Goal: Task Accomplishment & Management: Complete application form

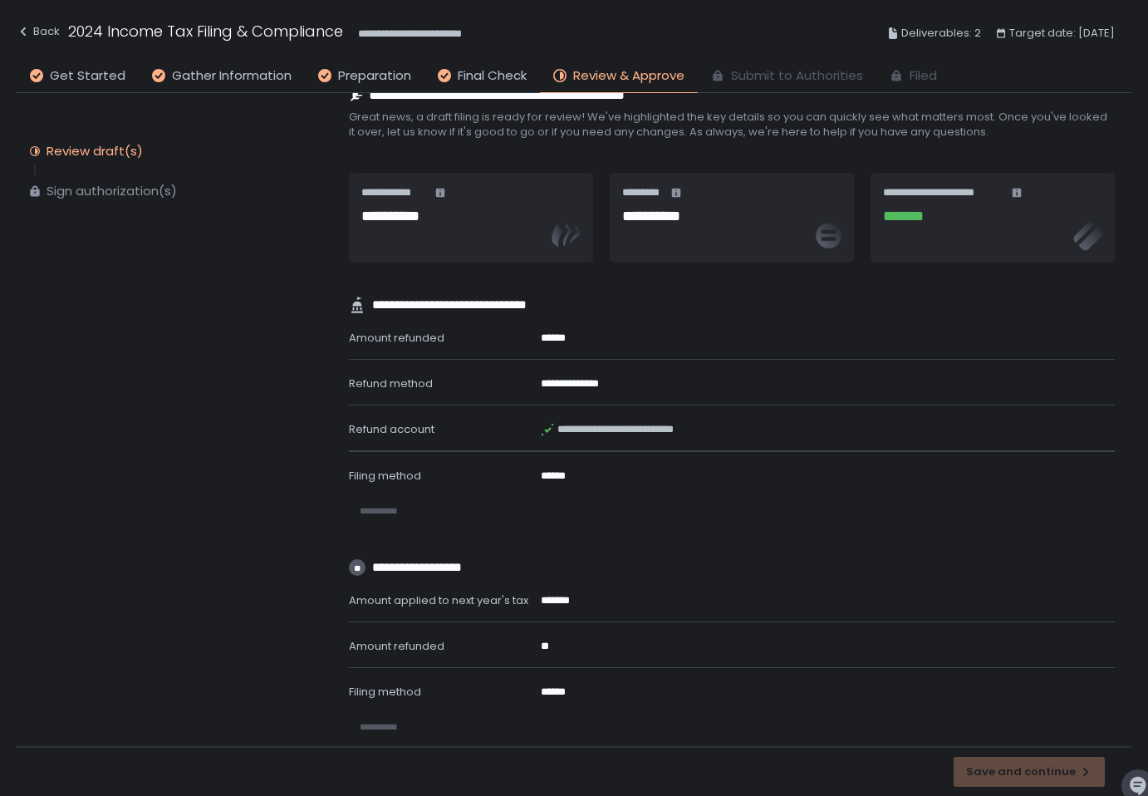
scroll to position [25, 0]
click at [85, 83] on span "Get Started" at bounding box center [88, 75] width 76 height 19
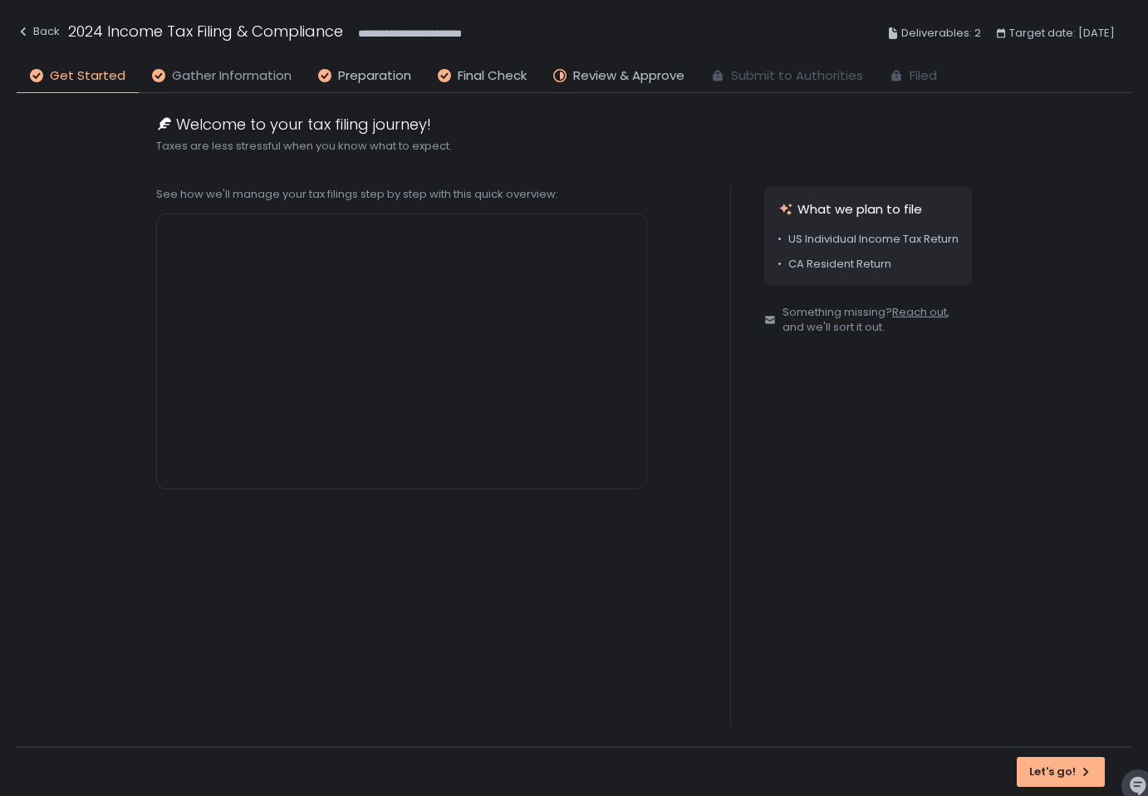
click at [187, 81] on span "Gather Information" at bounding box center [232, 75] width 120 height 19
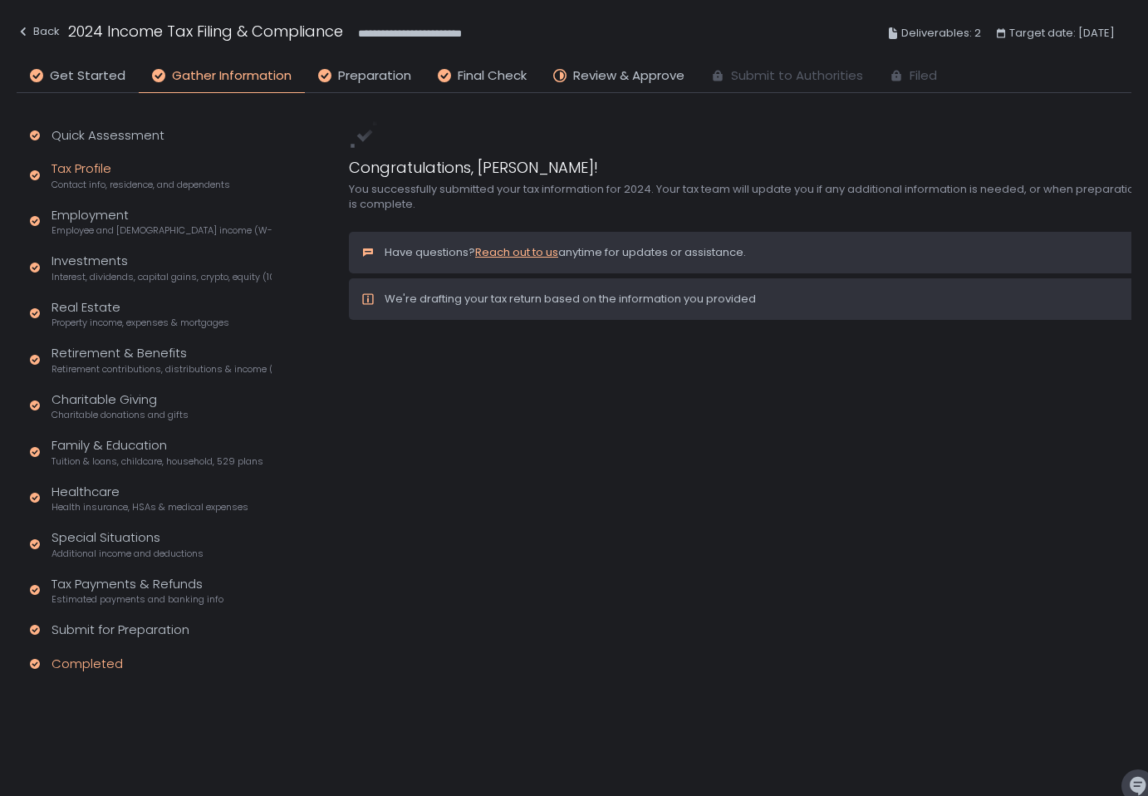
click at [160, 181] on span "Contact info, residence, and dependents" at bounding box center [141, 185] width 179 height 12
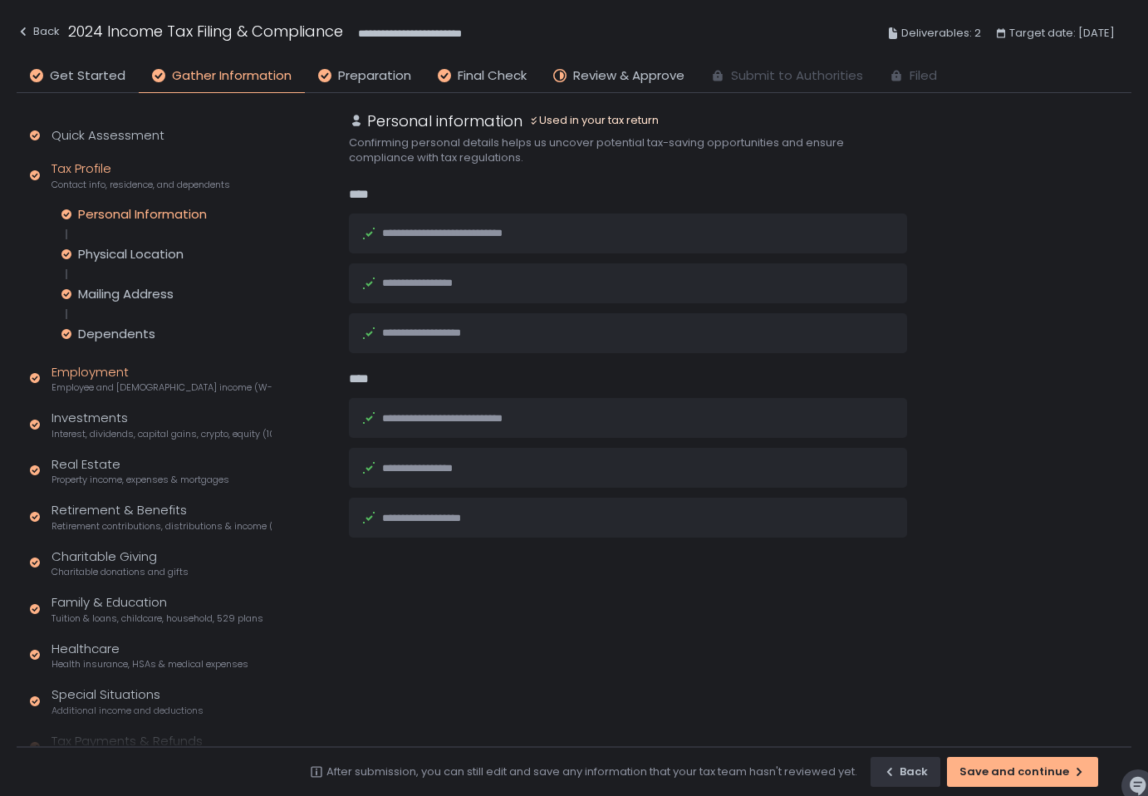
click at [167, 381] on span "Employee and [DEMOGRAPHIC_DATA] income (W-2s)" at bounding box center [162, 387] width 220 height 12
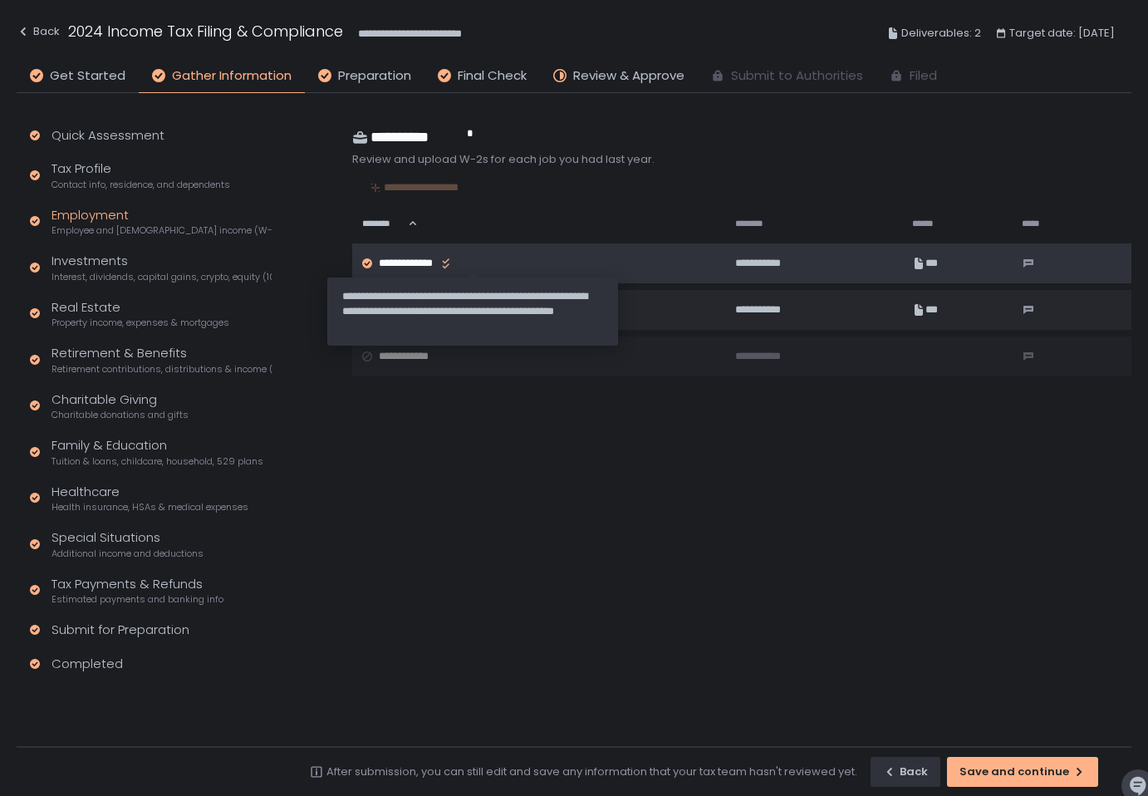
click at [453, 267] on div at bounding box center [445, 263] width 13 height 13
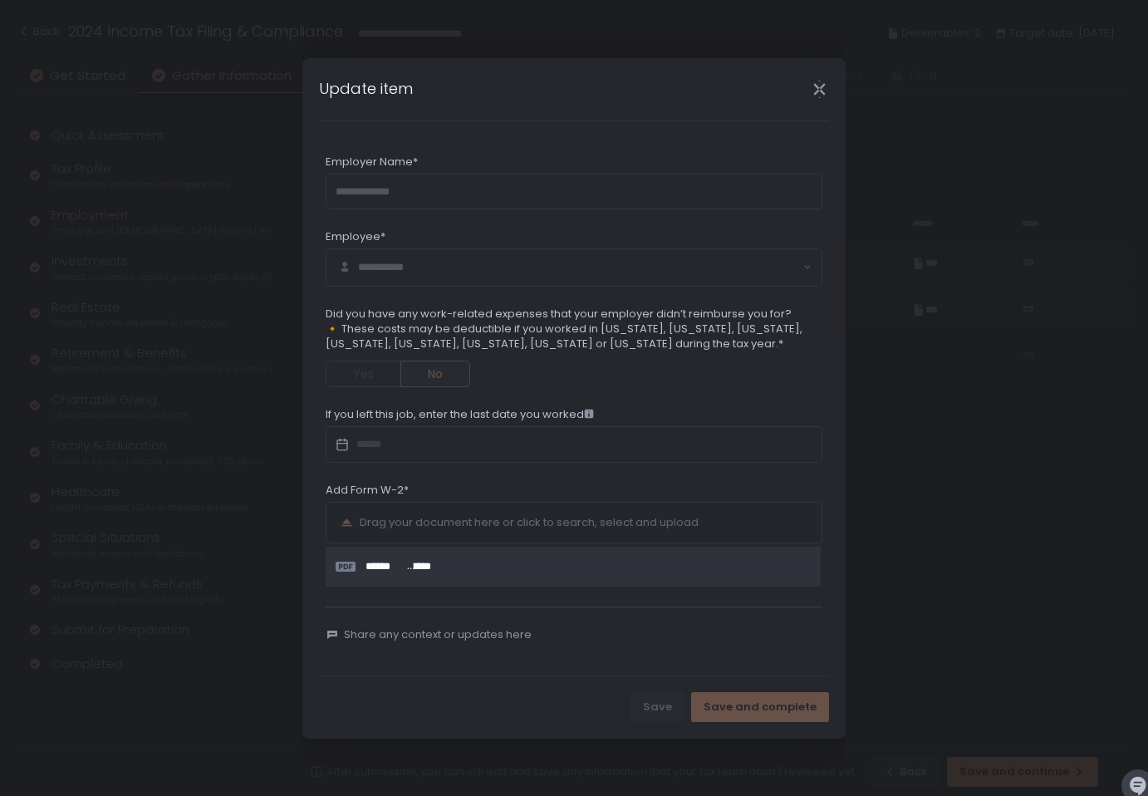
click at [818, 87] on icon "Close" at bounding box center [819, 89] width 17 height 17
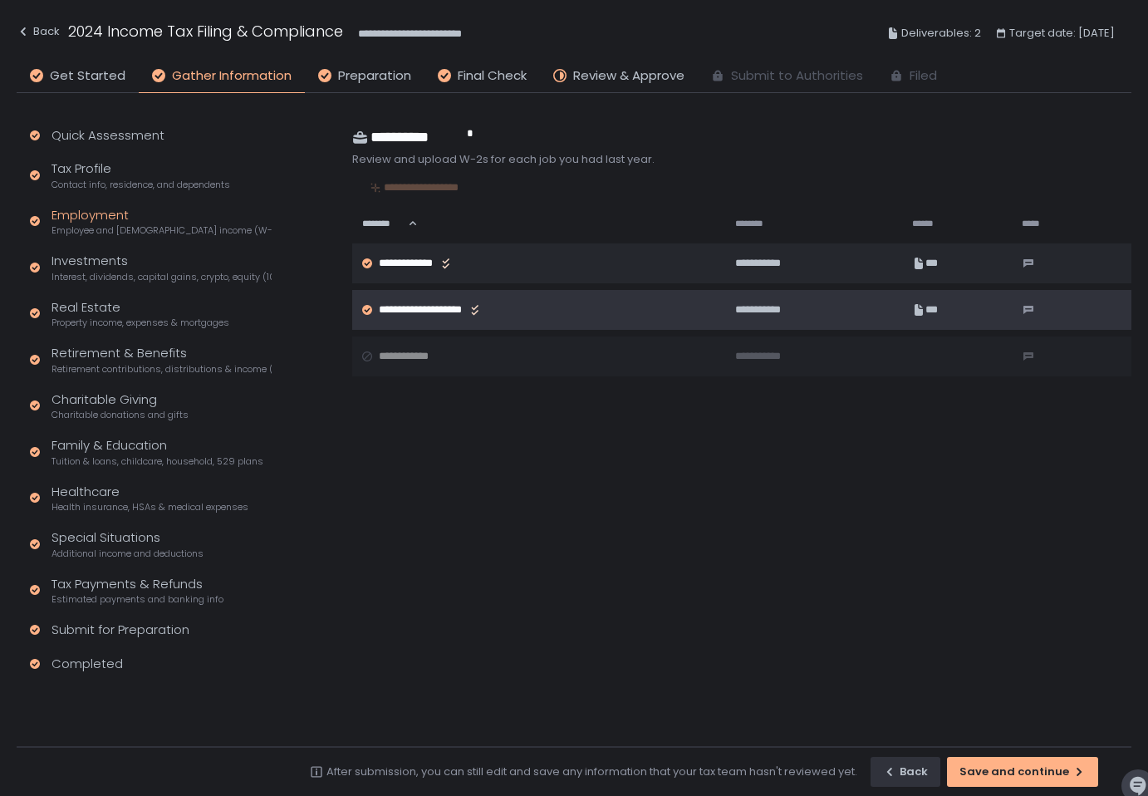
click at [525, 310] on div "**********" at bounding box center [533, 309] width 342 height 15
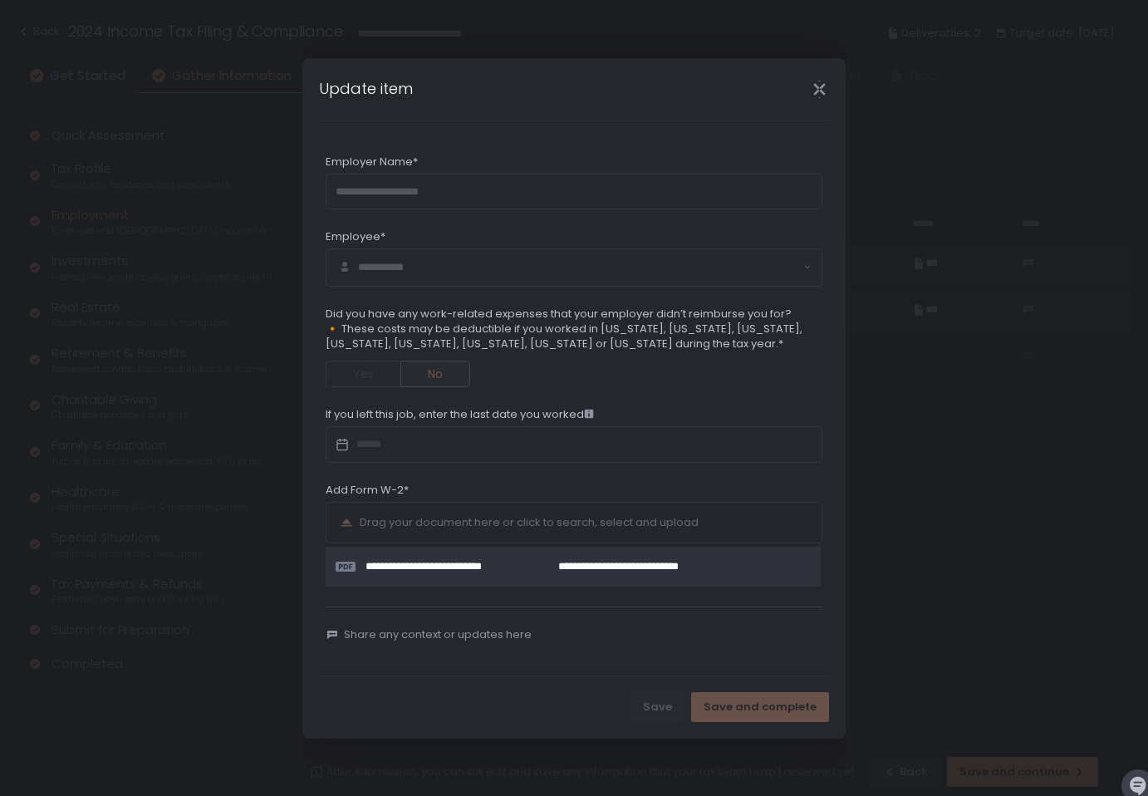
drag, startPoint x: 823, startPoint y: 91, endPoint x: 815, endPoint y: 91, distance: 8.3
click at [823, 91] on icon "Close" at bounding box center [819, 89] width 17 height 17
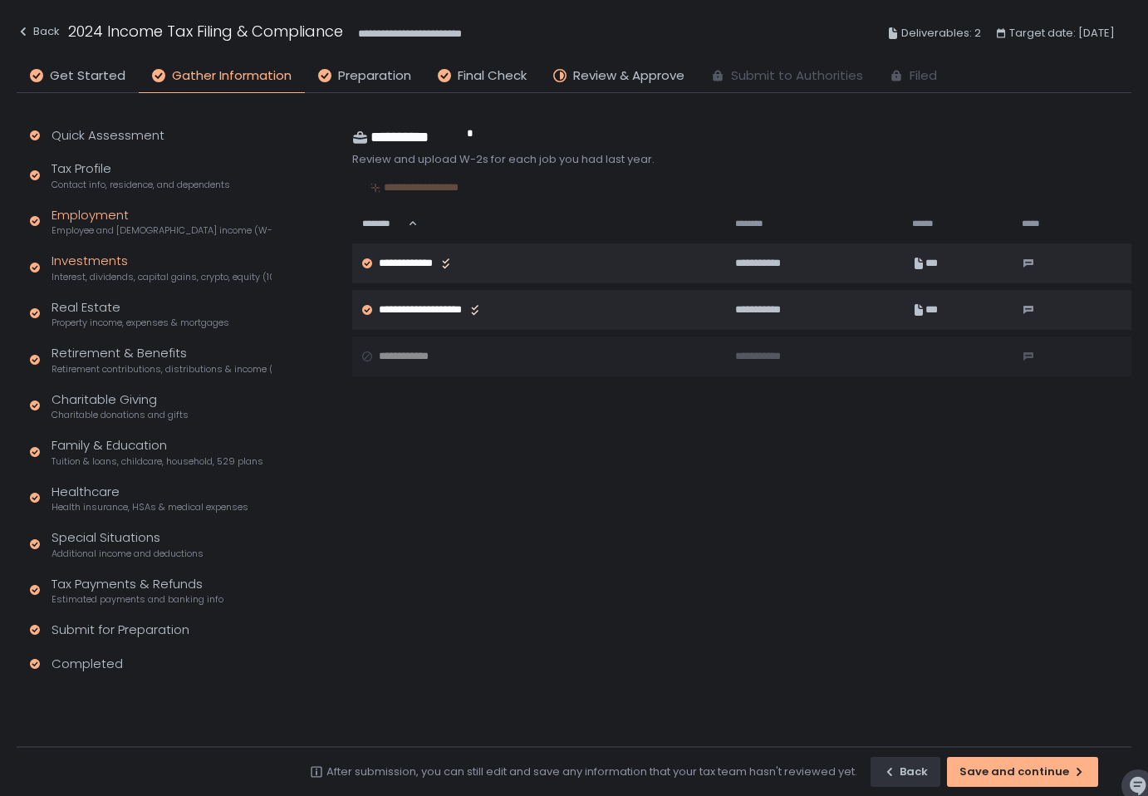
click at [202, 266] on div "Investments Interest, dividends, capital gains, crypto, equity (1099s, K-1s)" at bounding box center [162, 268] width 220 height 32
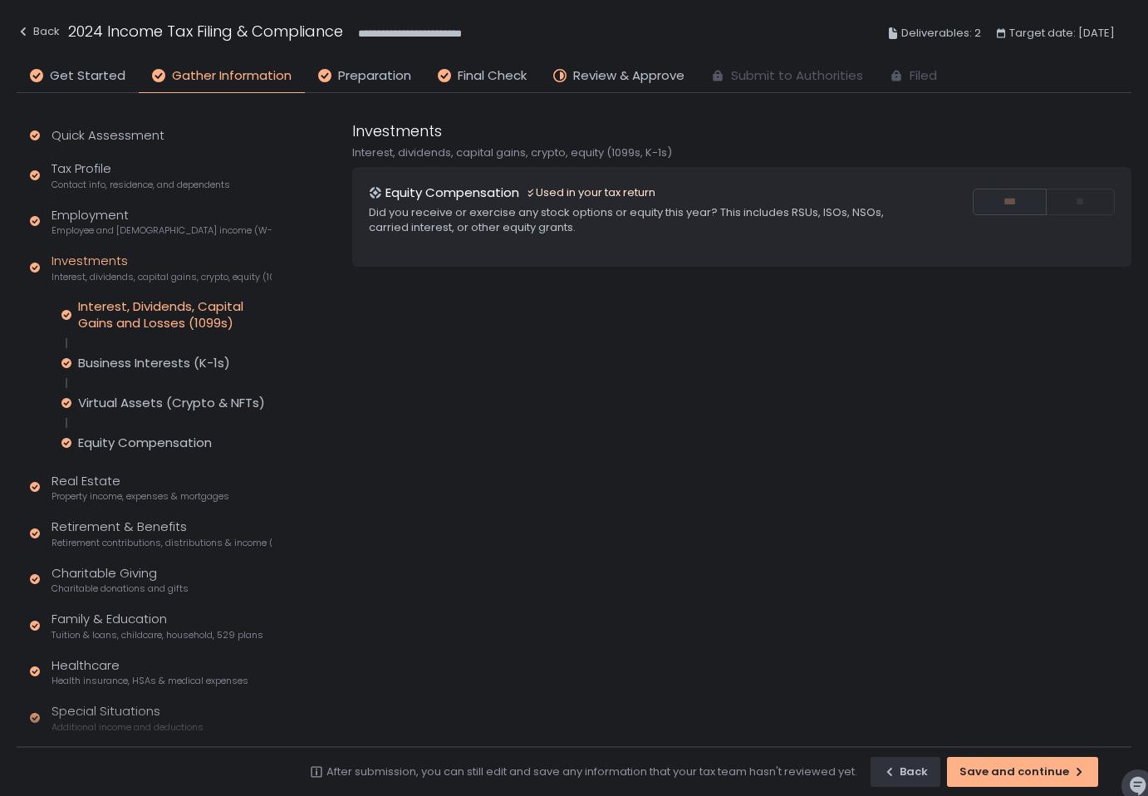
click at [167, 315] on div "Interest, Dividends, Capital Gains and Losses (1099s)" at bounding box center [175, 314] width 194 height 33
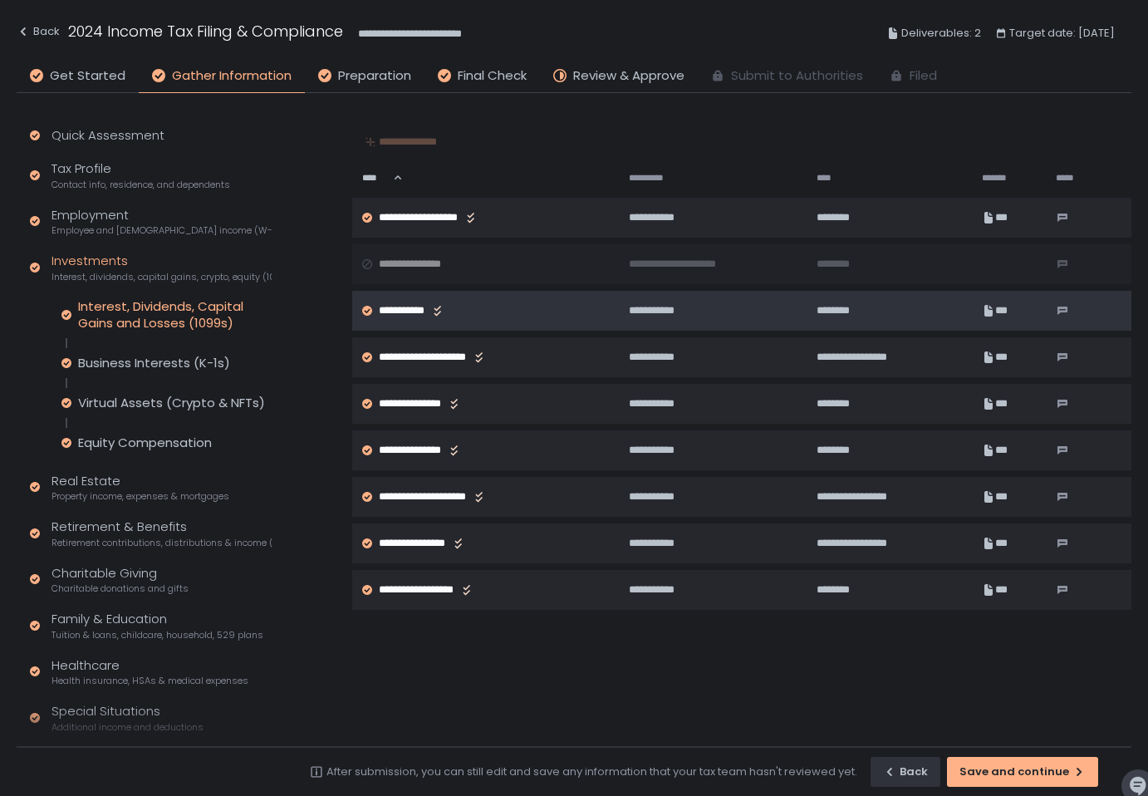
scroll to position [103, 0]
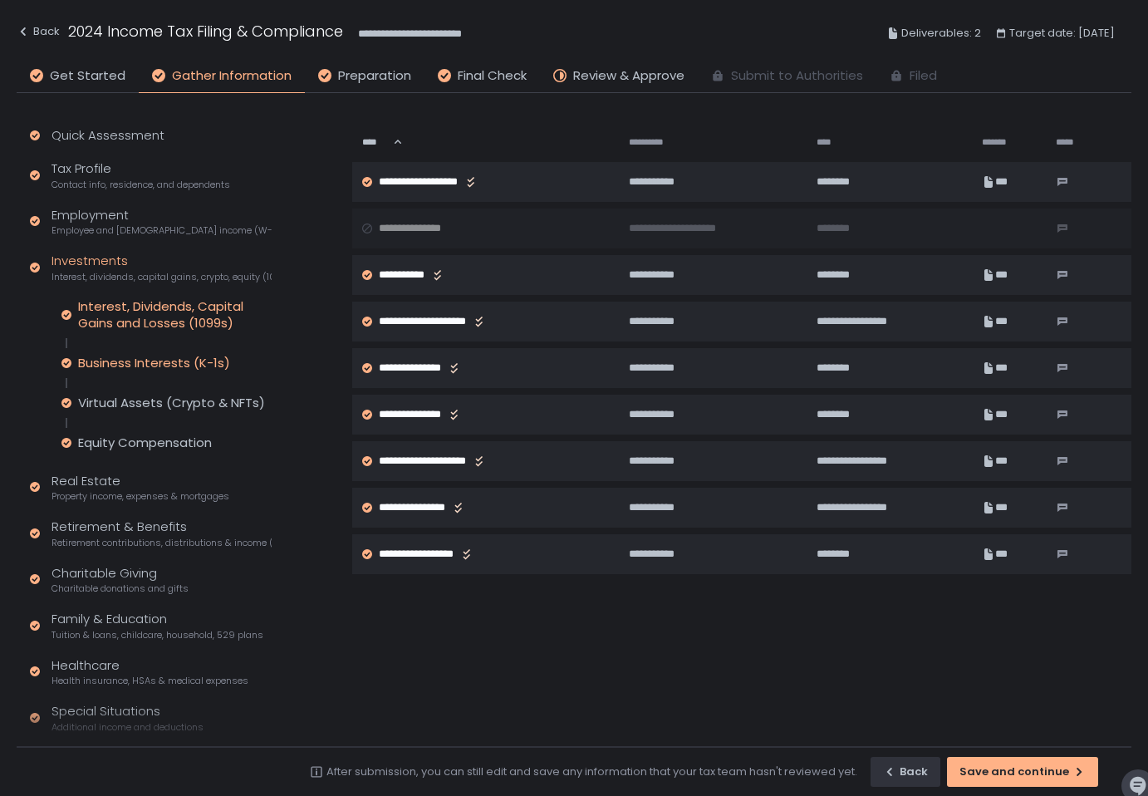
click at [179, 363] on div "Business Interests (K-1s)" at bounding box center [154, 363] width 152 height 17
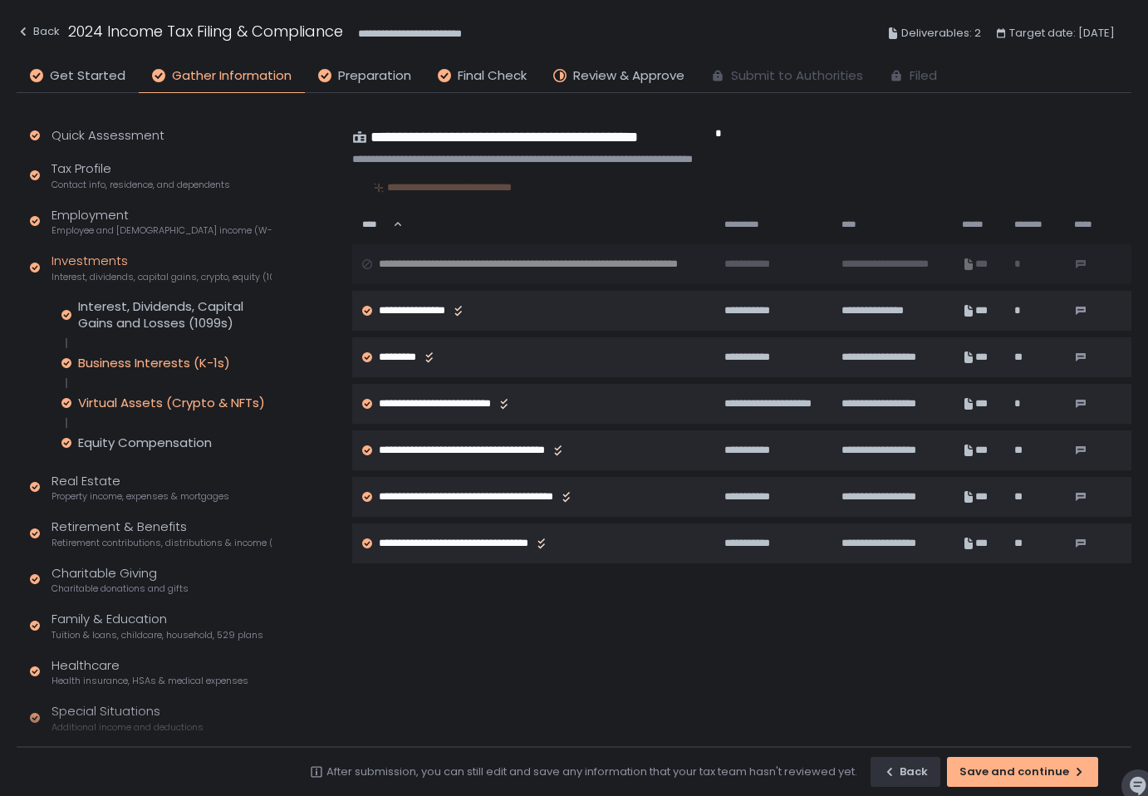
click at [125, 406] on div "Virtual Assets (Crypto & NFTs)" at bounding box center [171, 403] width 187 height 17
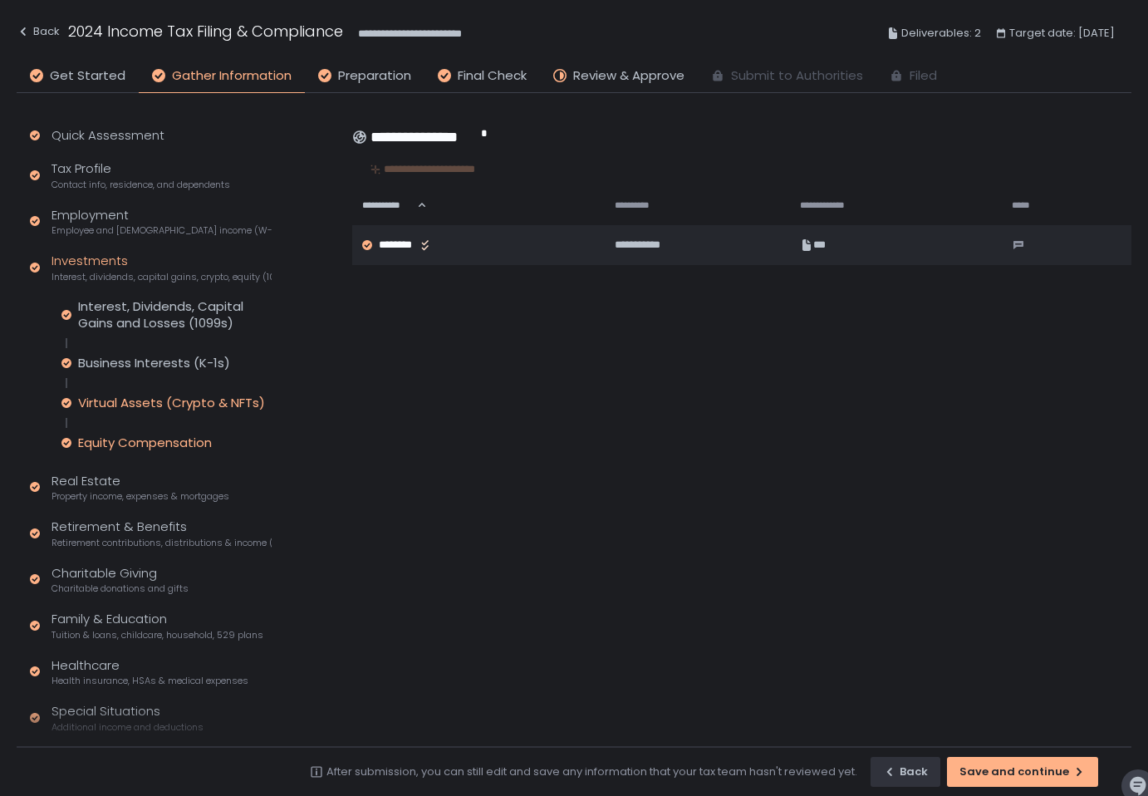
click at [136, 445] on div "Equity Compensation" at bounding box center [145, 442] width 134 height 17
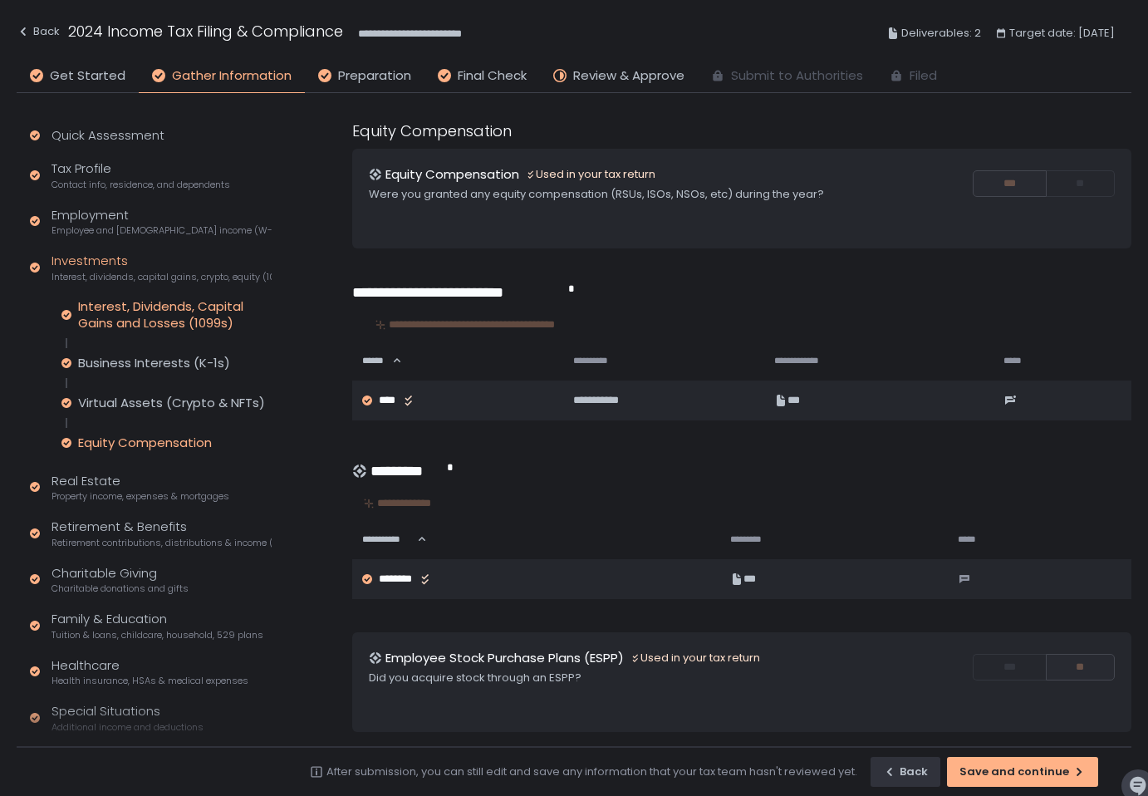
click at [112, 325] on div "Interest, Dividends, Capital Gains and Losses (1099s)" at bounding box center [175, 314] width 194 height 33
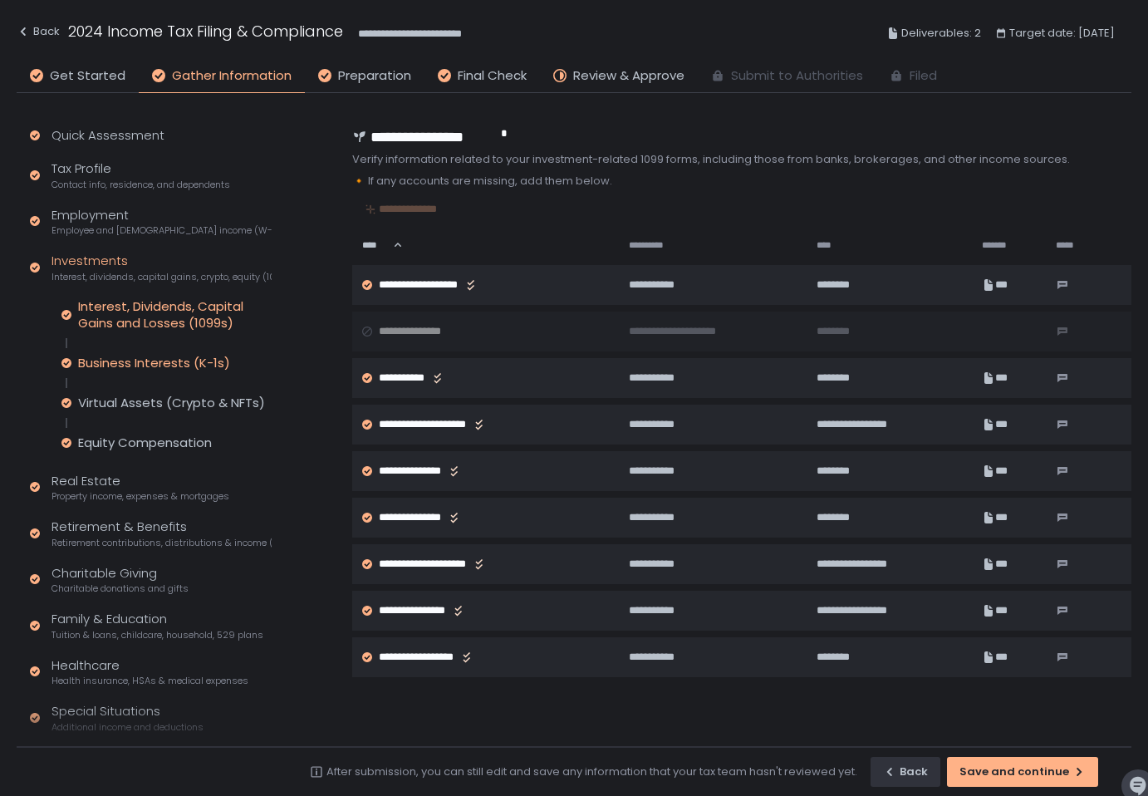
click at [117, 361] on div "Business Interests (K-1s)" at bounding box center [154, 363] width 152 height 17
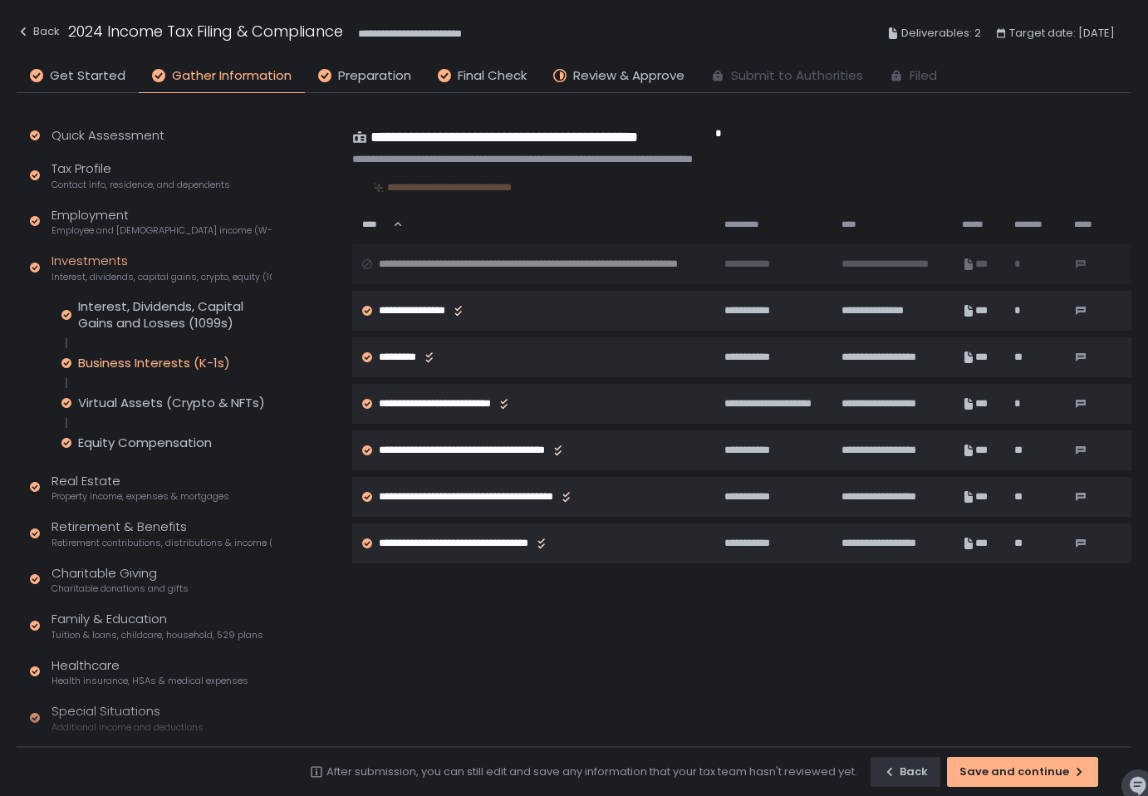
click at [122, 334] on div "Interest, Dividends, Capital Gains and Losses (1099s) Business Interests (K-1s)…" at bounding box center [166, 374] width 210 height 153
click at [126, 322] on div "Interest, Dividends, Capital Gains and Losses (1099s)" at bounding box center [175, 314] width 194 height 33
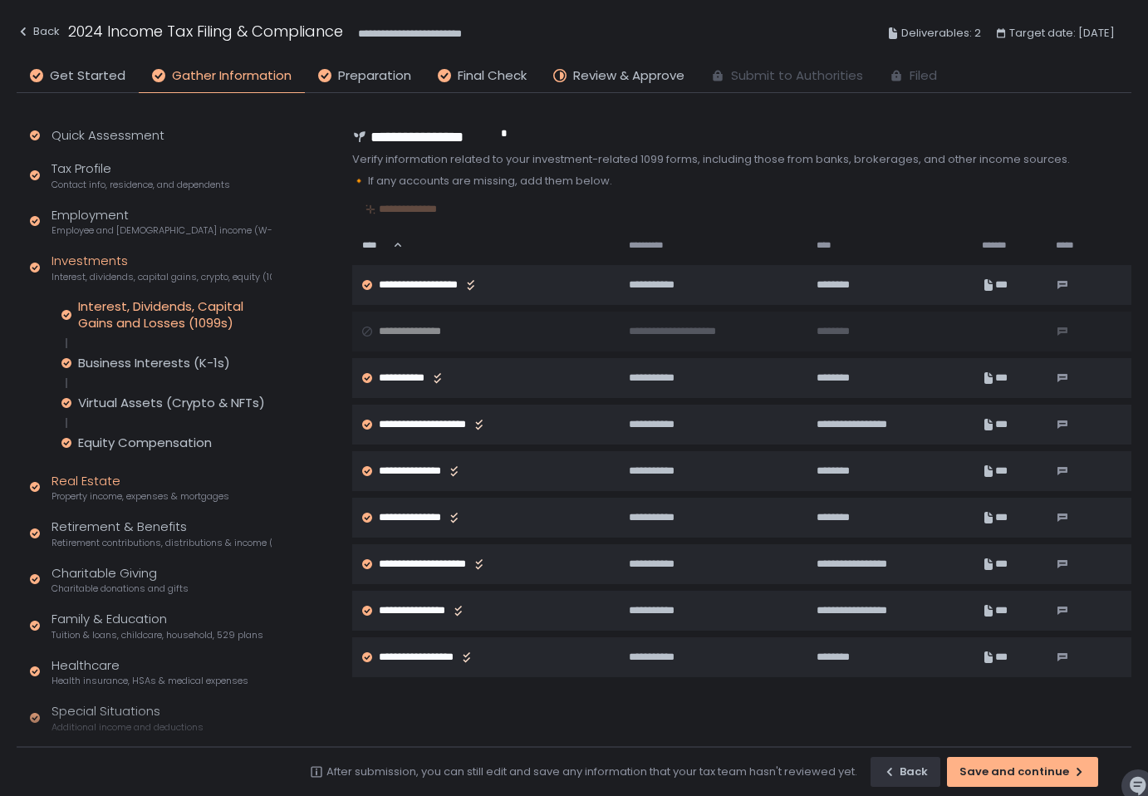
click at [116, 490] on span "Property income, expenses & mortgages" at bounding box center [141, 496] width 178 height 12
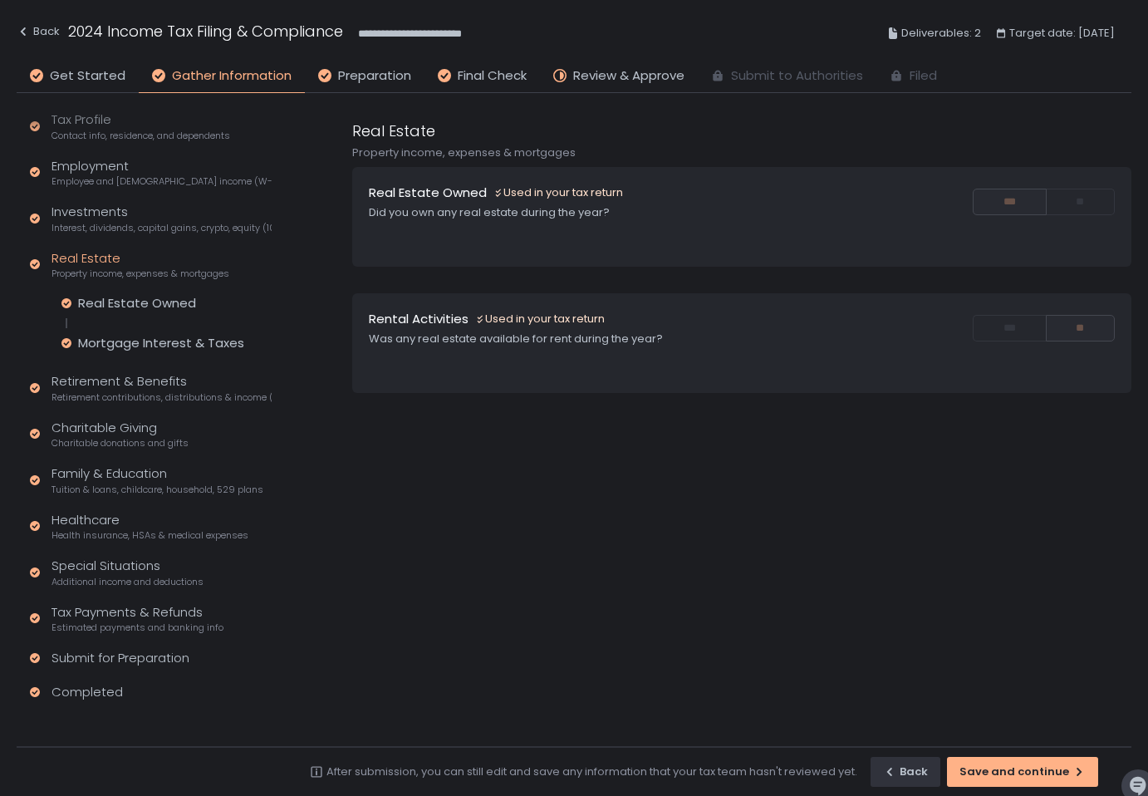
scroll to position [52, 0]
click at [142, 294] on div "Real Estate Owned" at bounding box center [137, 300] width 118 height 17
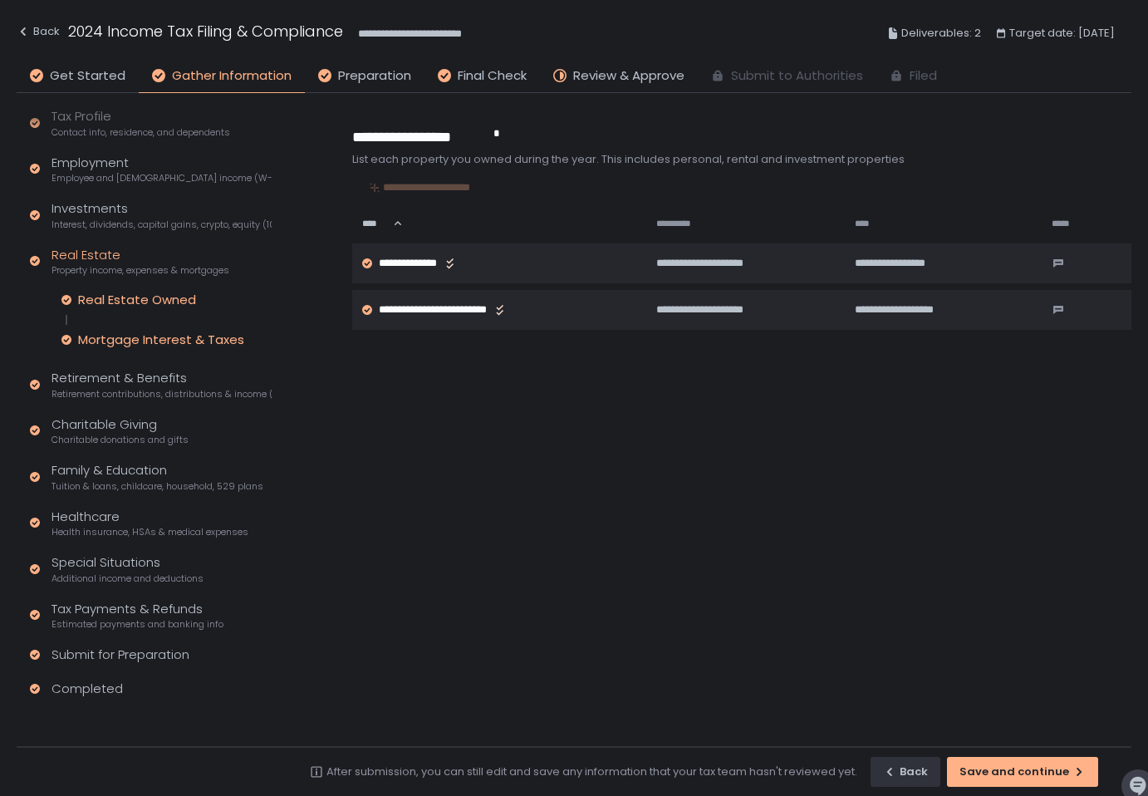
click at [160, 340] on div "Mortgage Interest & Taxes" at bounding box center [161, 339] width 166 height 17
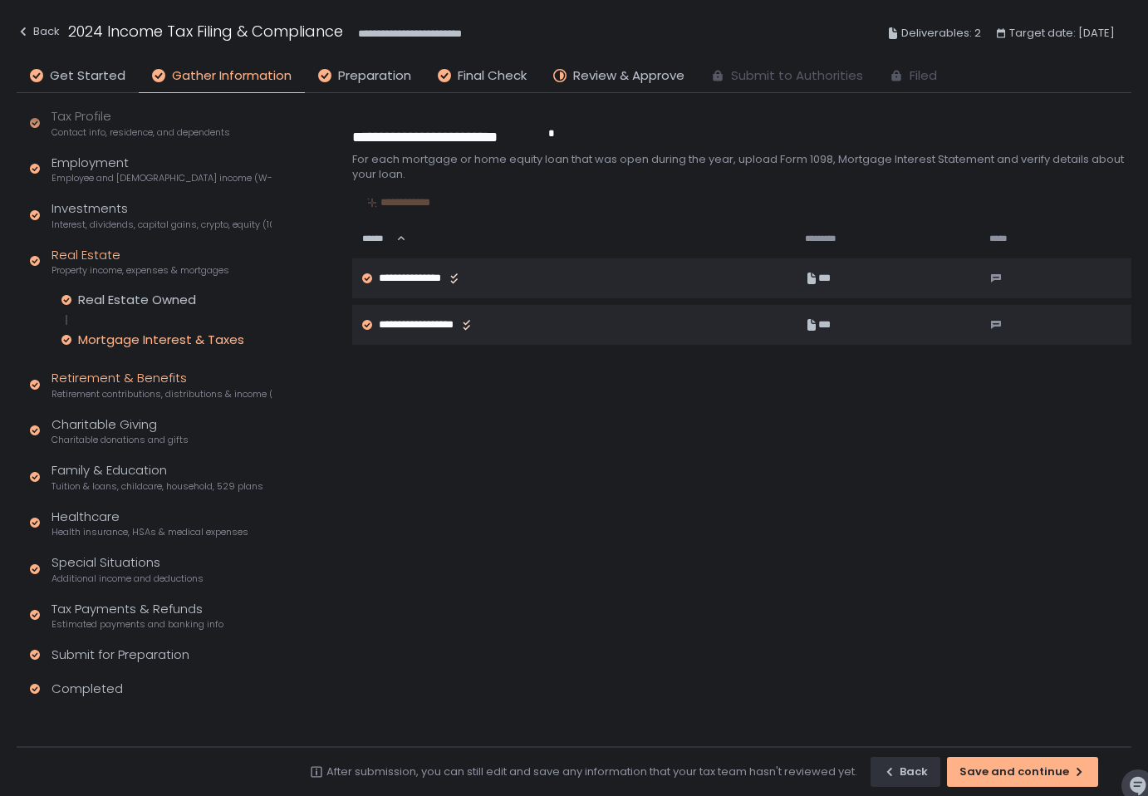
click at [139, 383] on div "Retirement & Benefits Retirement contributions, distributions & income (1099-R,…" at bounding box center [162, 385] width 220 height 32
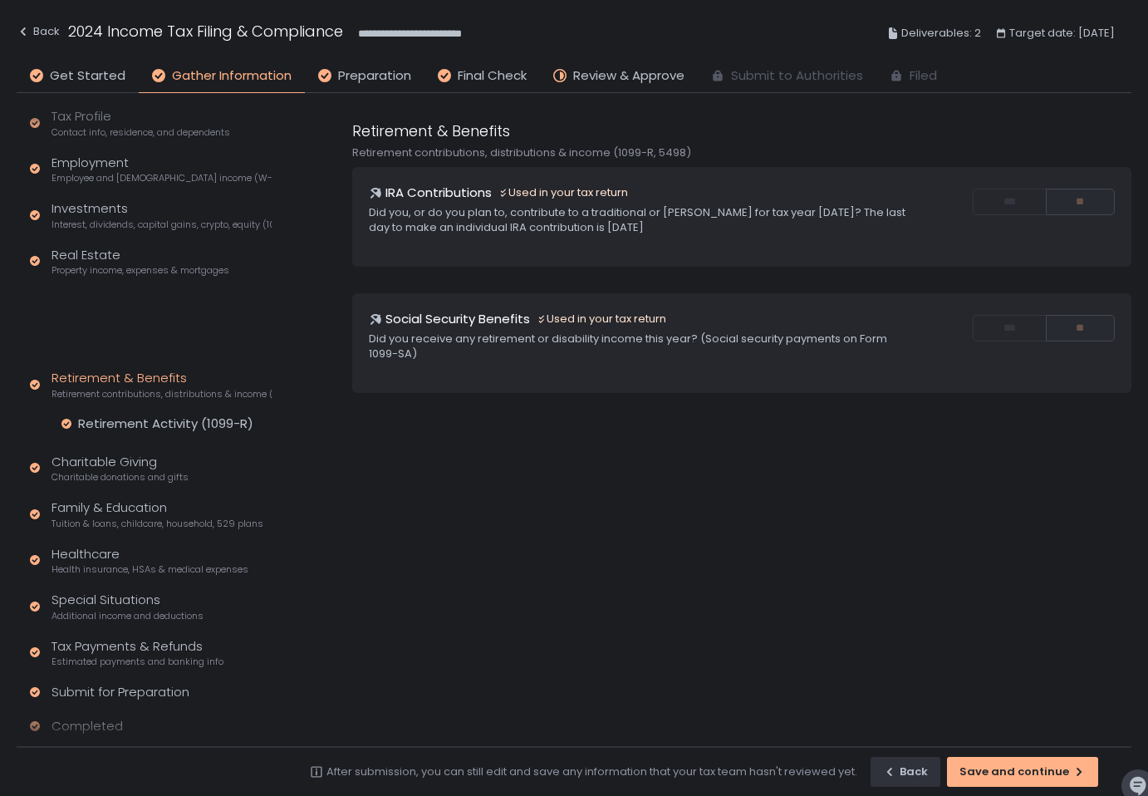
scroll to position [12, 0]
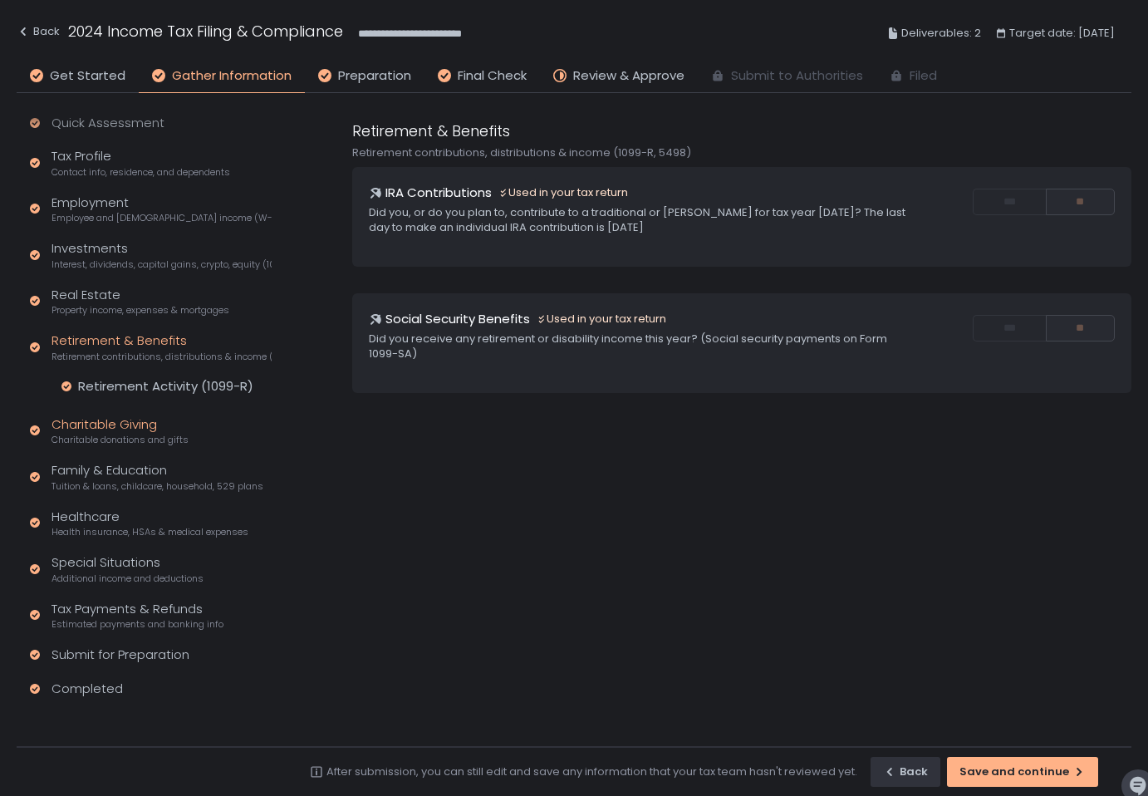
click at [130, 430] on div "Charitable Giving Charitable donations and gifts" at bounding box center [120, 431] width 137 height 32
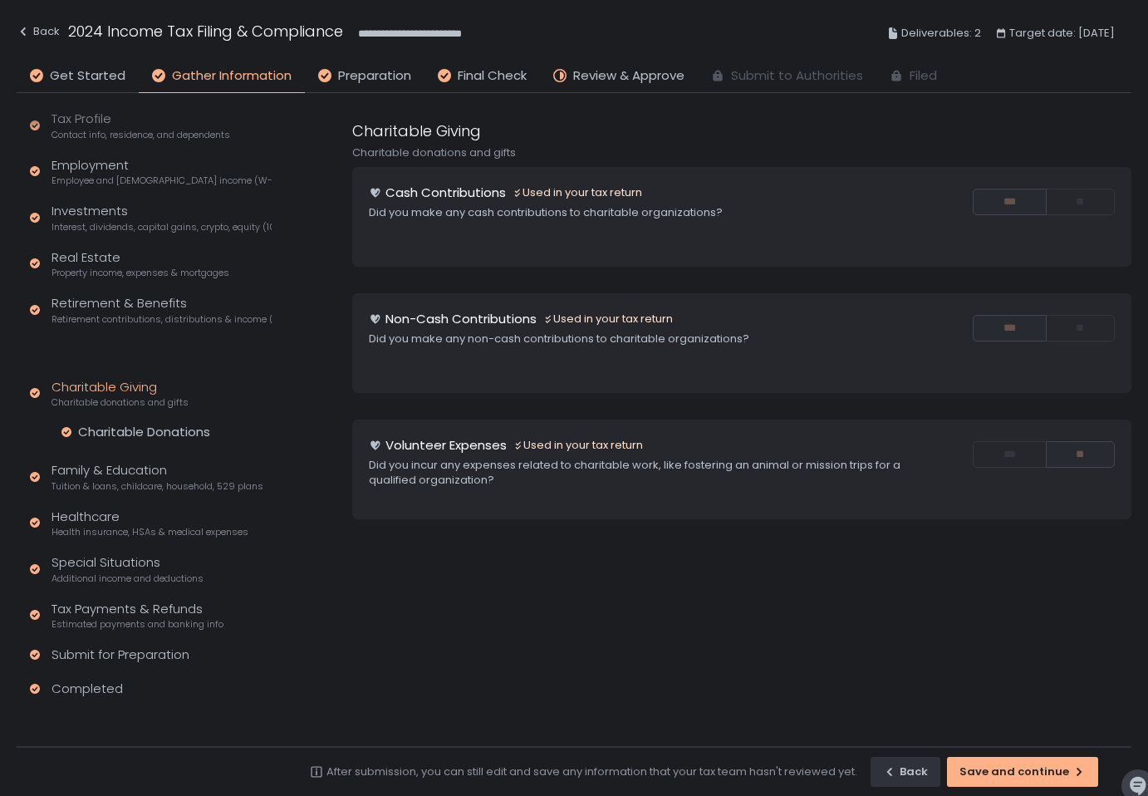
scroll to position [12, 0]
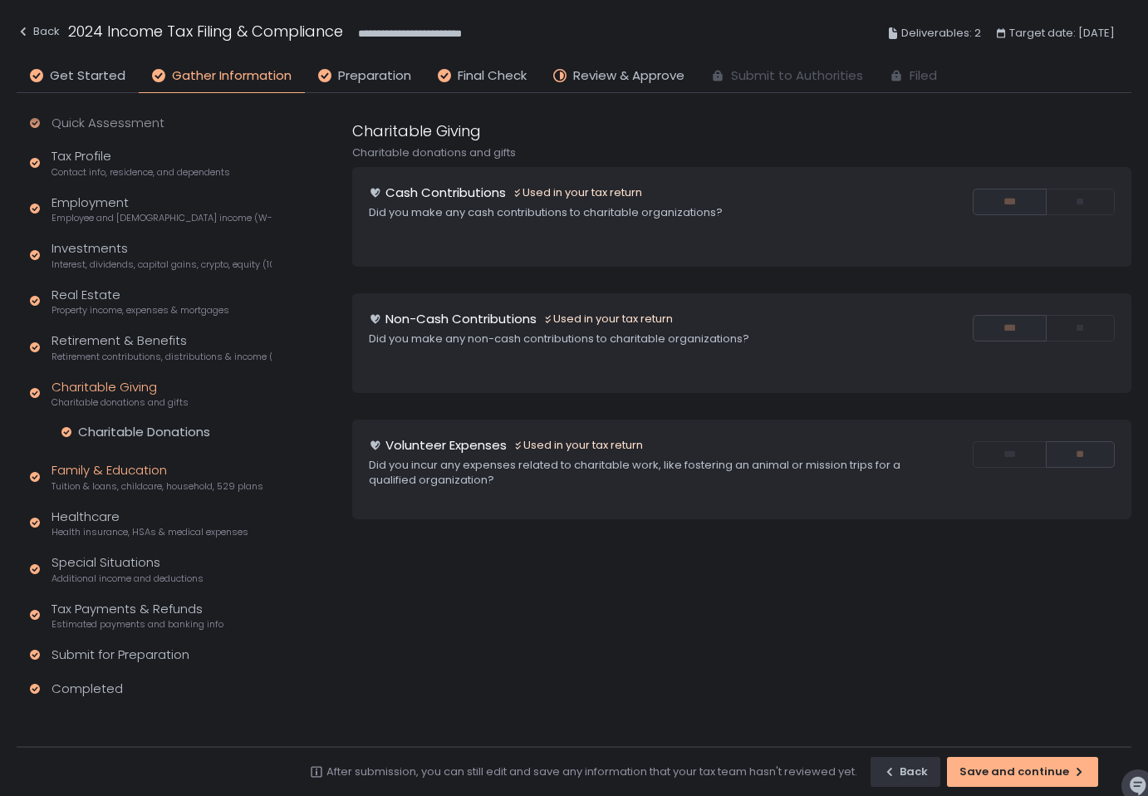
click at [150, 472] on div "Family & Education Tuition & loans, childcare, household, 529 plans" at bounding box center [158, 477] width 212 height 32
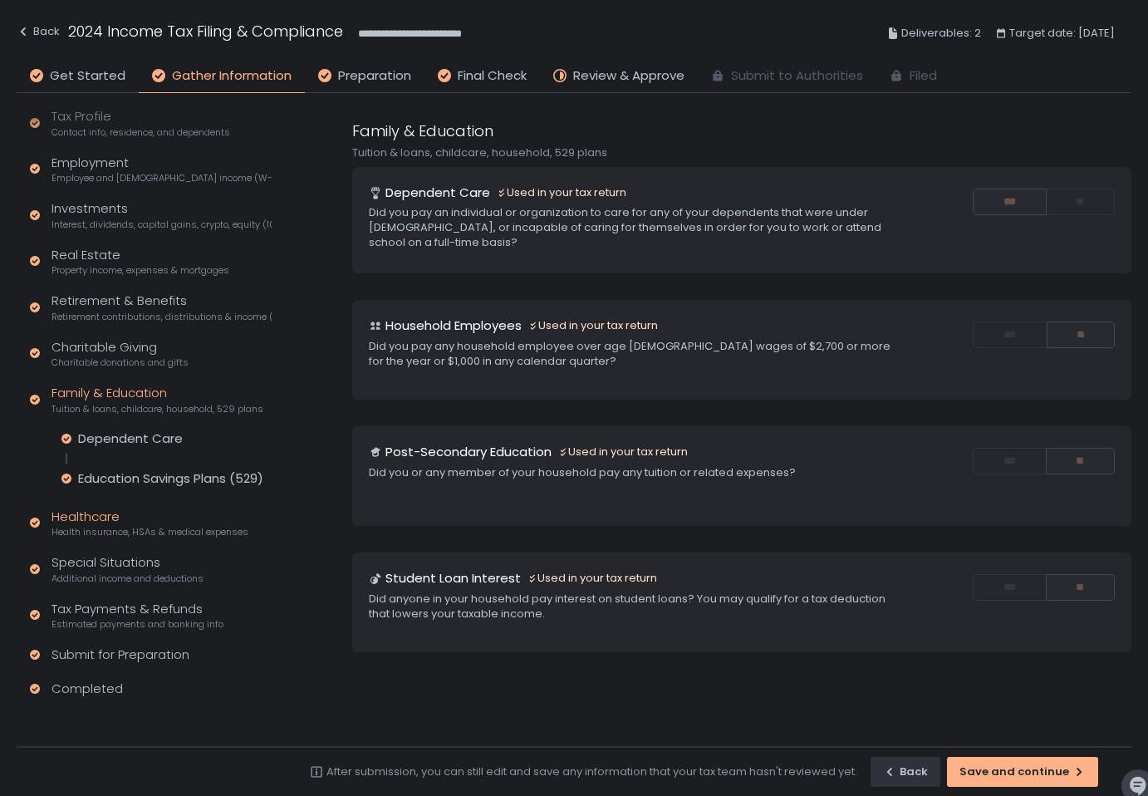
click at [177, 520] on div "Healthcare Health insurance, HSAs & medical expenses" at bounding box center [150, 524] width 197 height 32
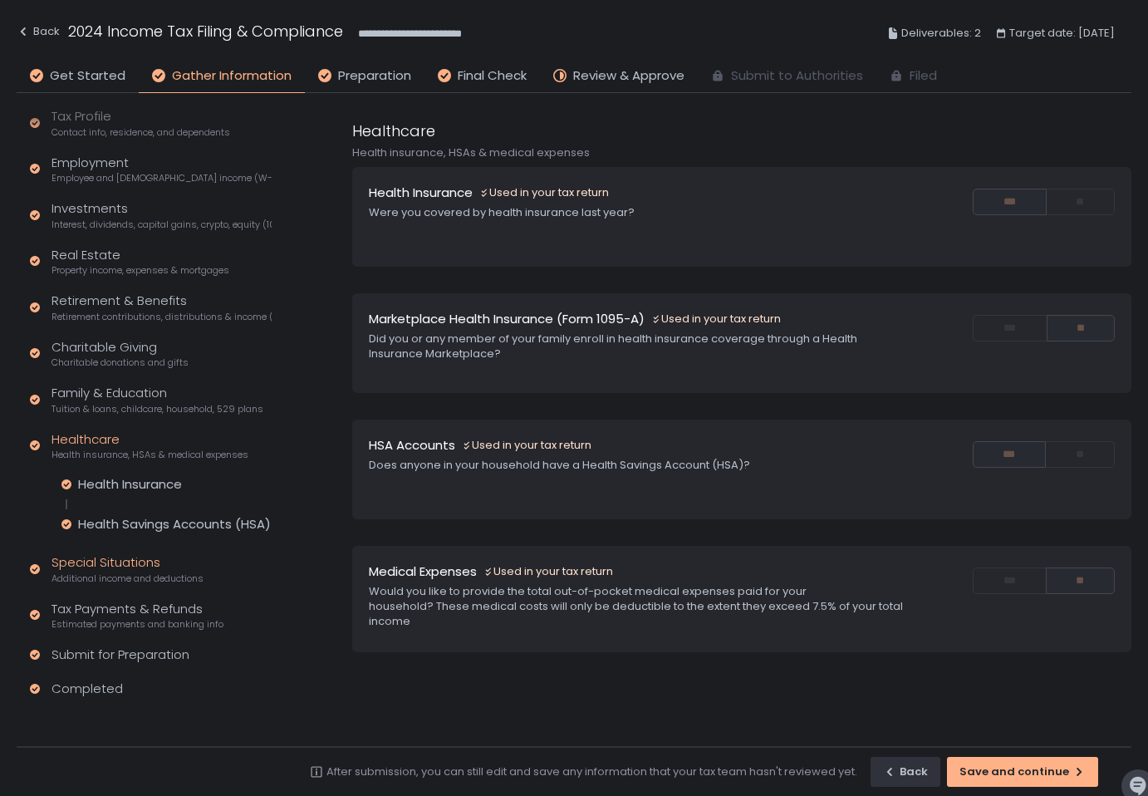
click at [154, 570] on div "Special Situations Additional income and deductions" at bounding box center [128, 569] width 152 height 32
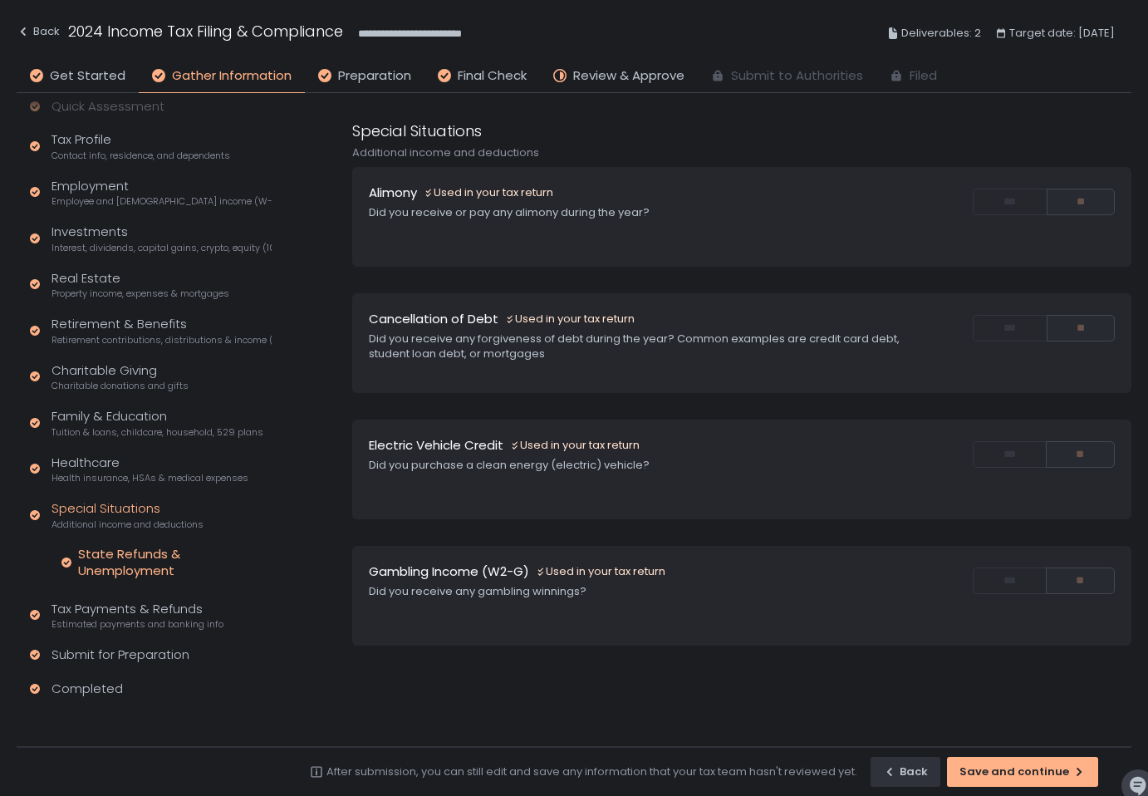
scroll to position [29, 0]
click at [178, 613] on div "Tax Payments & Refunds Estimated payments and banking info" at bounding box center [138, 616] width 172 height 32
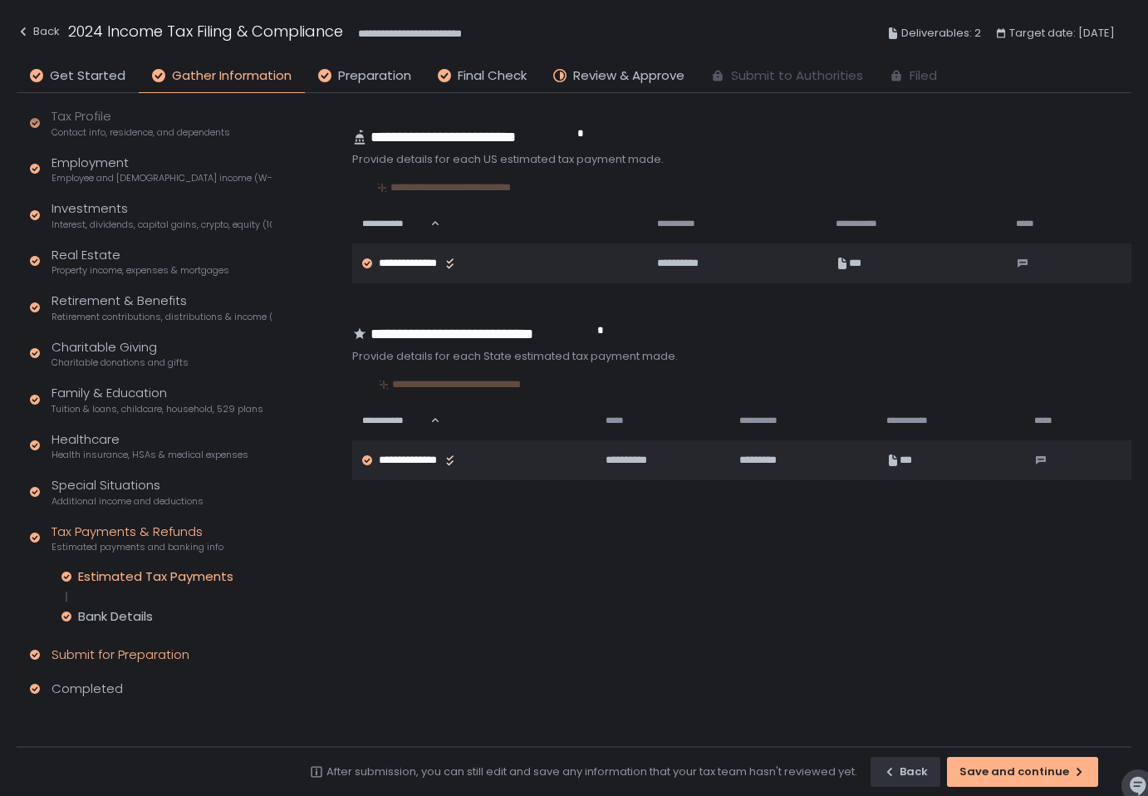
scroll to position [52, 0]
click at [163, 661] on div "Submit for Preparation" at bounding box center [121, 655] width 138 height 19
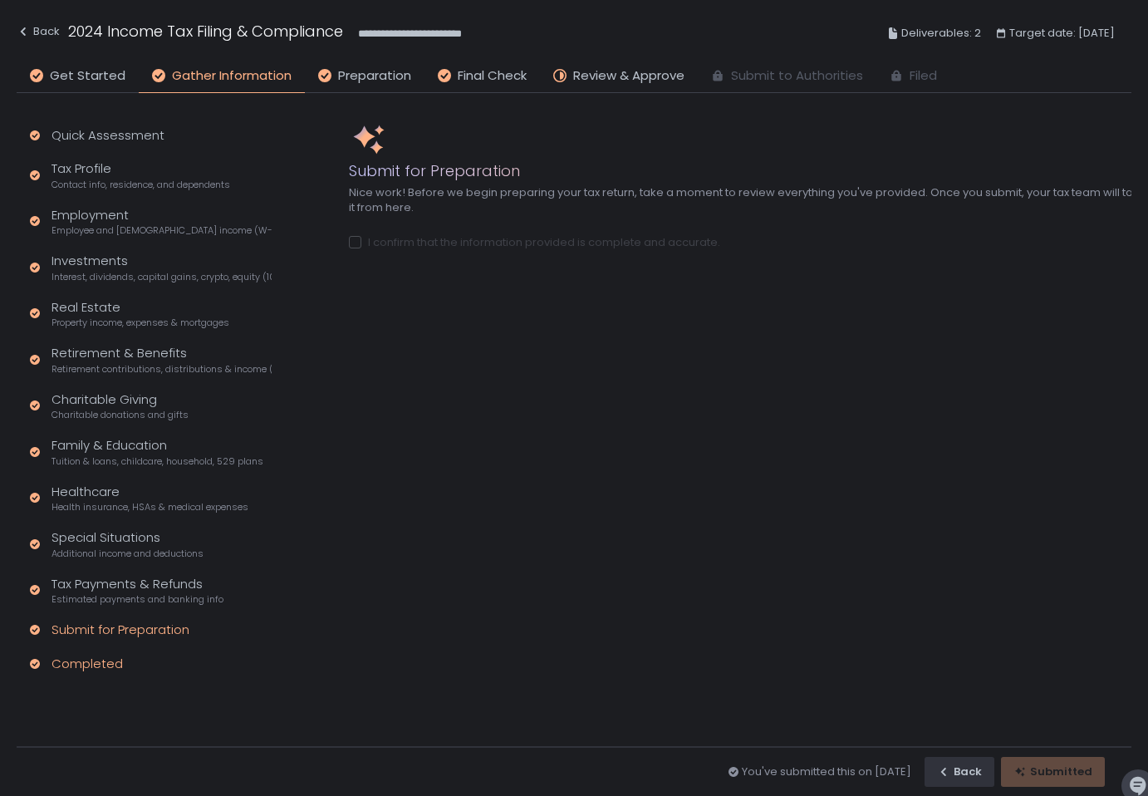
click at [105, 663] on div "Completed" at bounding box center [87, 664] width 71 height 19
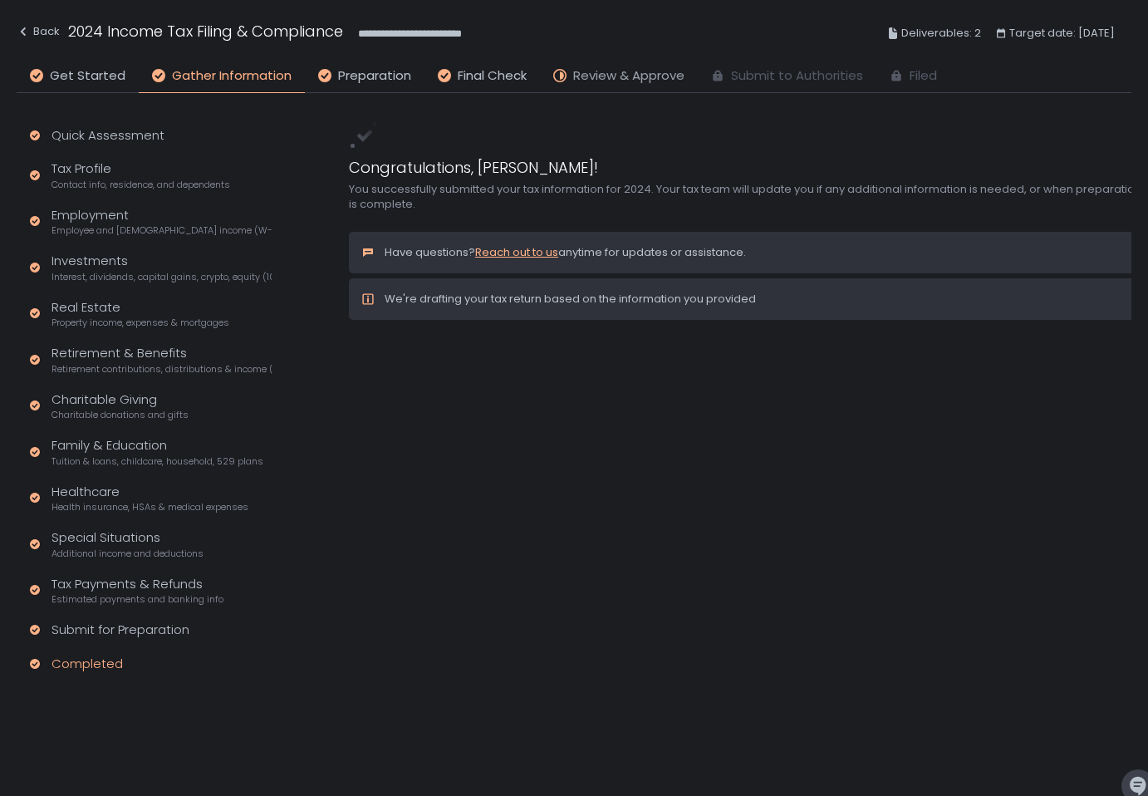
click at [647, 79] on span "Review & Approve" at bounding box center [628, 75] width 111 height 19
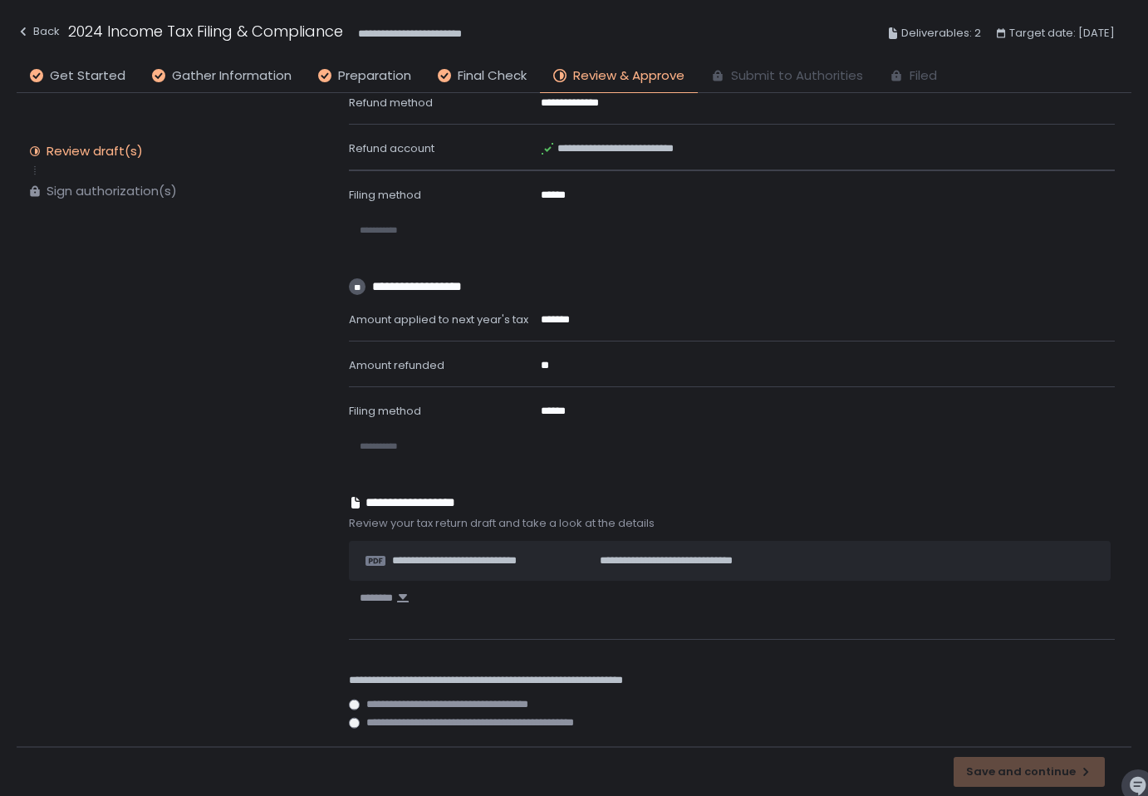
scroll to position [336, 0]
